Goal: Transaction & Acquisition: Obtain resource

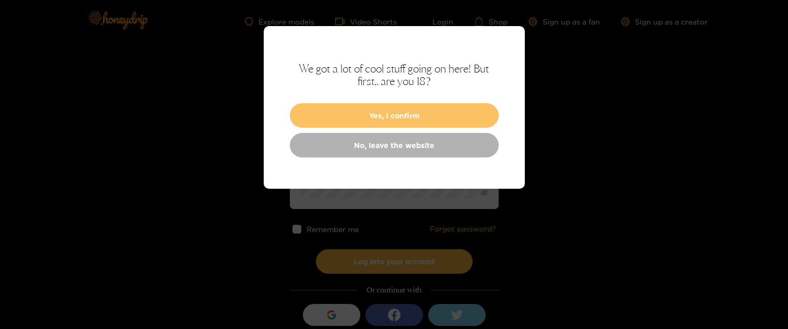
click at [383, 112] on button "Yes, I confirm" at bounding box center [394, 115] width 209 height 25
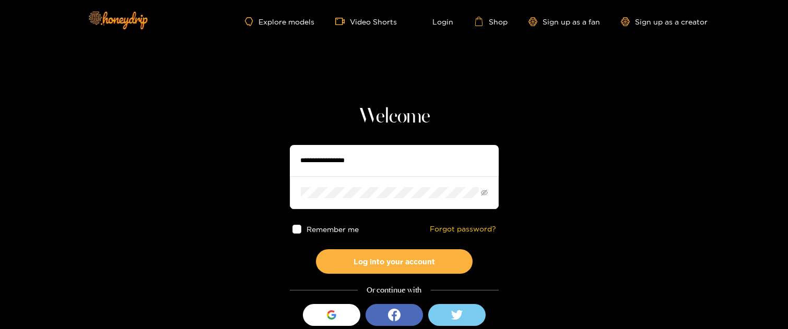
click at [346, 164] on input "text" at bounding box center [394, 160] width 209 height 31
type input "**********"
click at [363, 207] on span at bounding box center [394, 192] width 209 height 32
click at [316, 250] on button "Log into your account" at bounding box center [394, 262] width 157 height 25
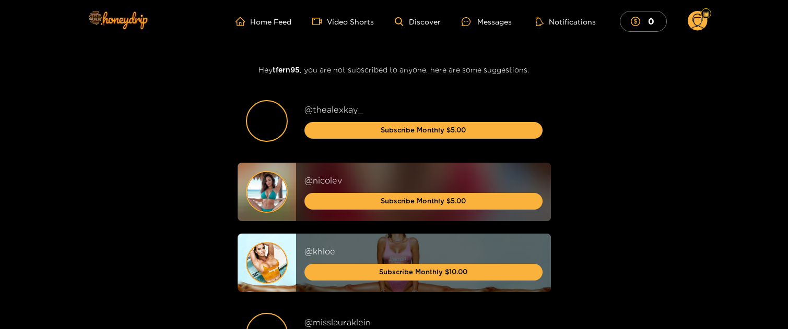
click at [689, 23] on circle at bounding box center [698, 21] width 20 height 20
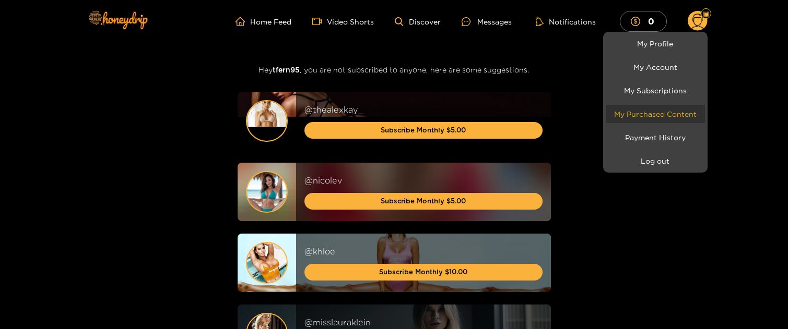
click at [651, 107] on link "My Purchased Content" at bounding box center [655, 114] width 99 height 18
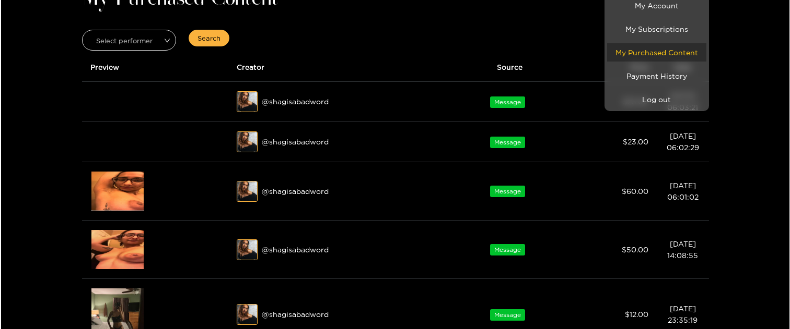
scroll to position [59, 0]
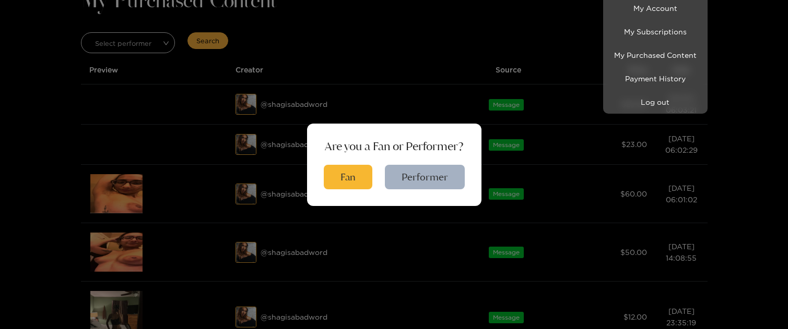
click at [343, 178] on div at bounding box center [394, 164] width 788 height 329
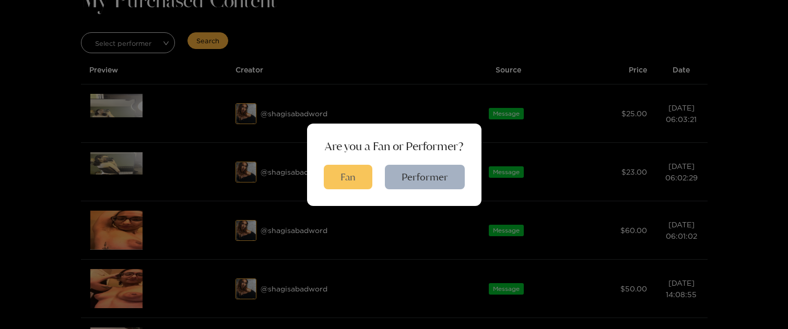
click at [360, 181] on button "Fan" at bounding box center [348, 177] width 49 height 25
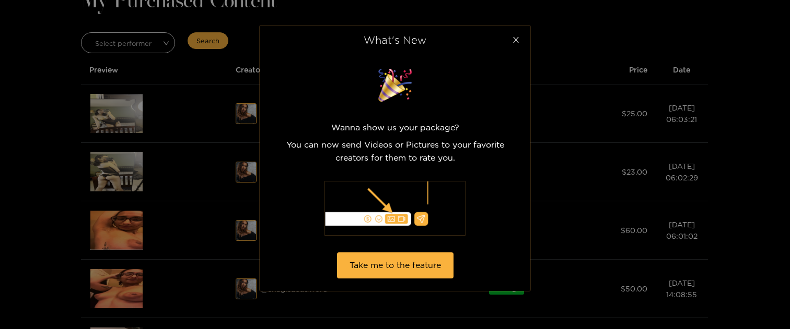
click at [517, 38] on icon "close" at bounding box center [516, 40] width 6 height 6
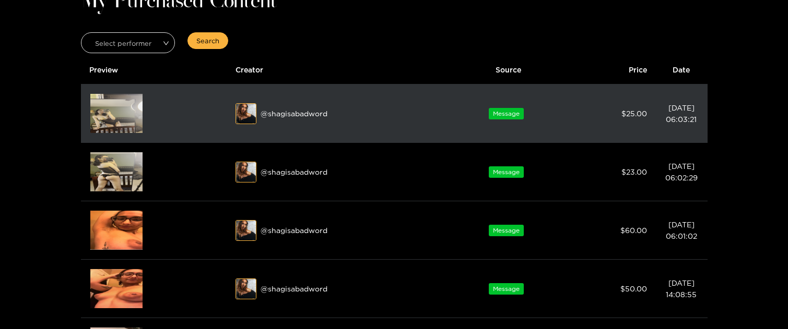
click at [110, 114] on img at bounding box center [116, 113] width 52 height 39
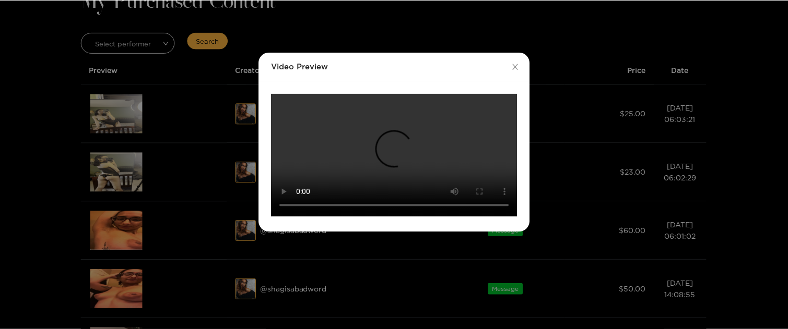
scroll to position [171, 0]
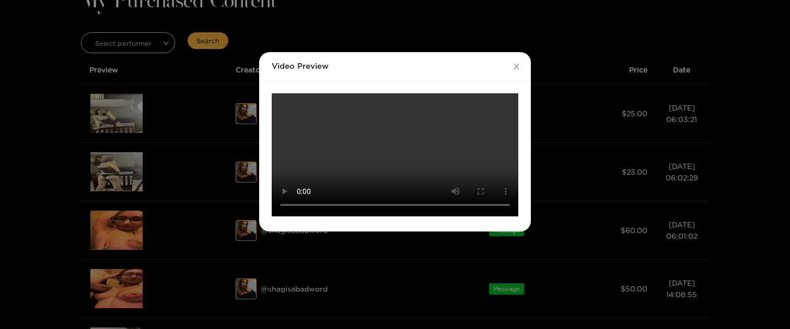
click at [154, 123] on div "Video Preview Your browser does not support the video tag." at bounding box center [395, 164] width 790 height 329
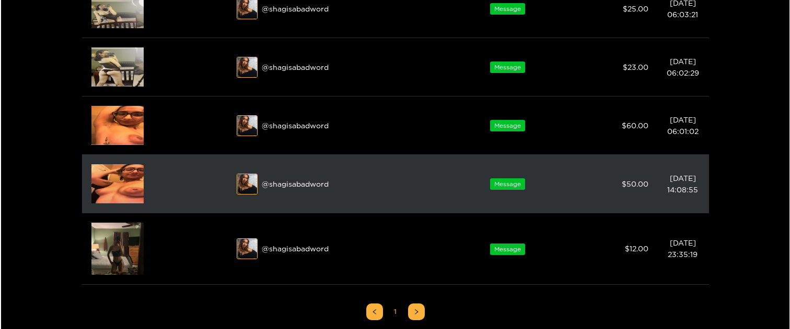
scroll to position [148, 0]
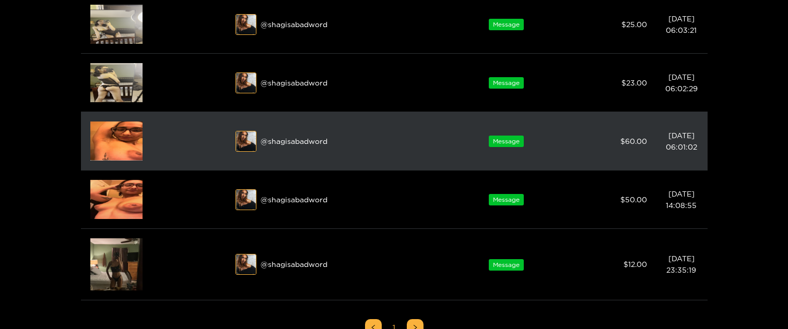
click at [119, 146] on img at bounding box center [116, 141] width 52 height 39
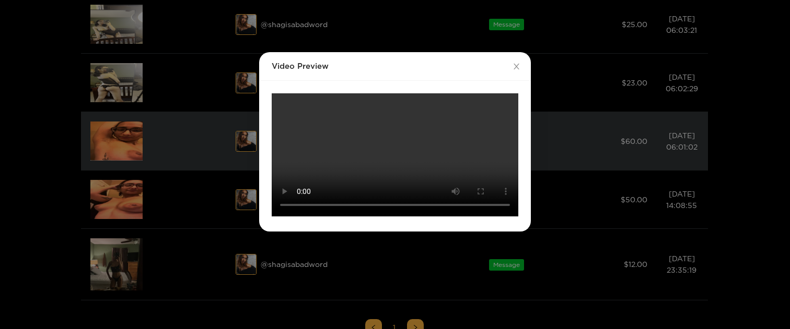
click at [119, 146] on div "Video Preview Your browser does not support the video tag." at bounding box center [395, 164] width 790 height 329
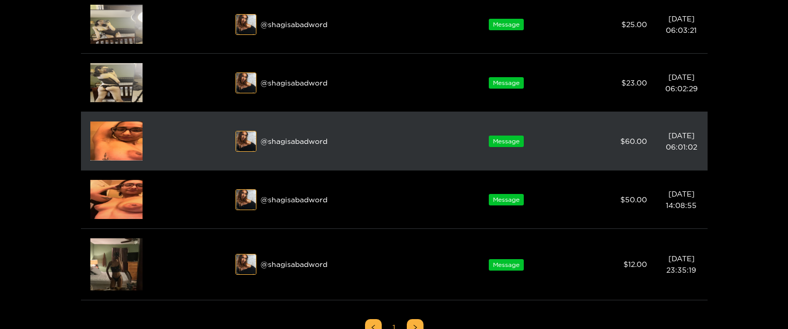
click at [119, 146] on img at bounding box center [116, 141] width 52 height 39
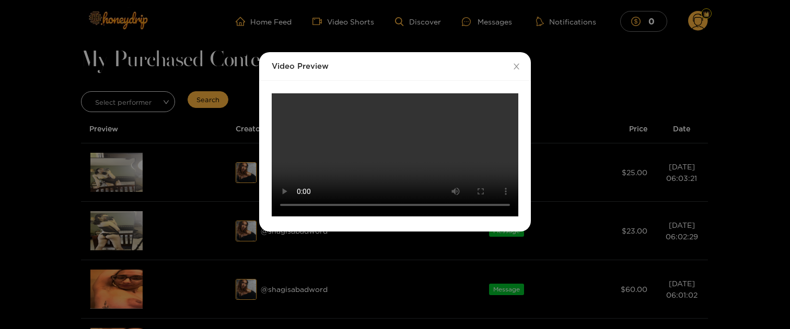
click at [570, 230] on div "Video Preview Your browser does not support the video tag." at bounding box center [395, 164] width 790 height 329
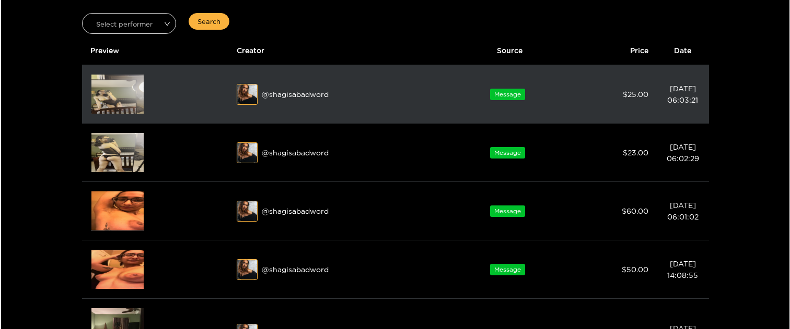
scroll to position [117, 0]
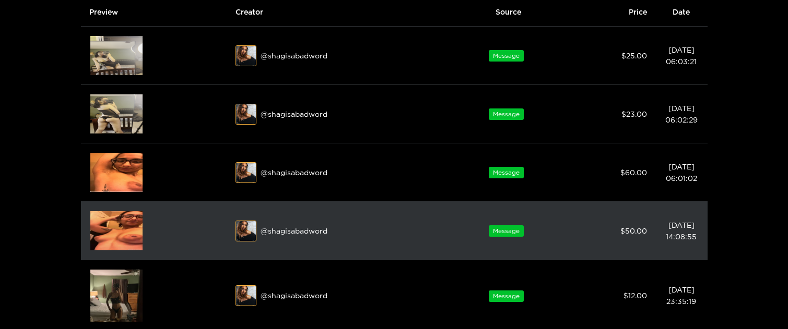
click at [127, 220] on img at bounding box center [116, 230] width 52 height 39
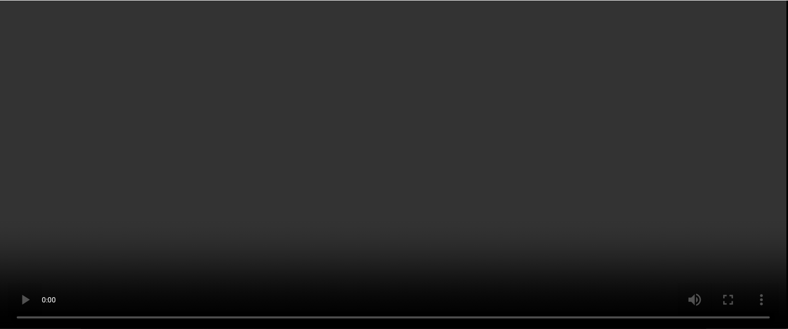
scroll to position [0, 0]
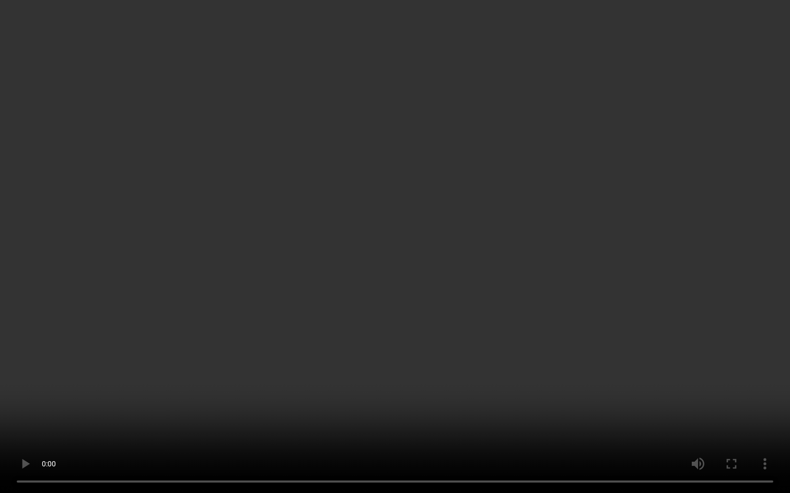
click at [299, 329] on video "Your browser does not support the video tag." at bounding box center [395, 246] width 790 height 493
click at [572, 329] on video "Your browser does not support the video tag." at bounding box center [395, 246] width 790 height 493
click at [427, 329] on video "Your browser does not support the video tag." at bounding box center [395, 246] width 790 height 493
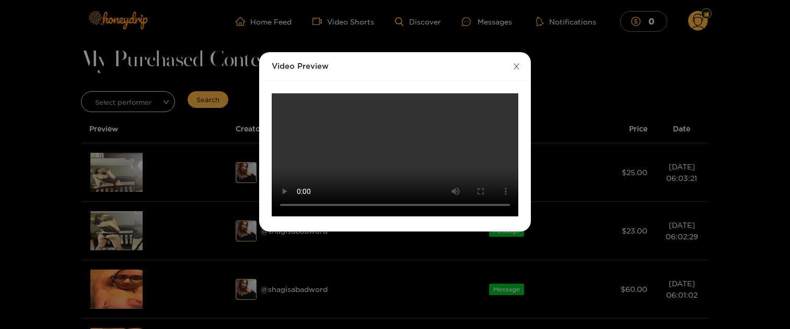
click at [515, 67] on icon "close" at bounding box center [516, 67] width 6 height 6
